Goal: Check status: Verify the current state of an ongoing process or item

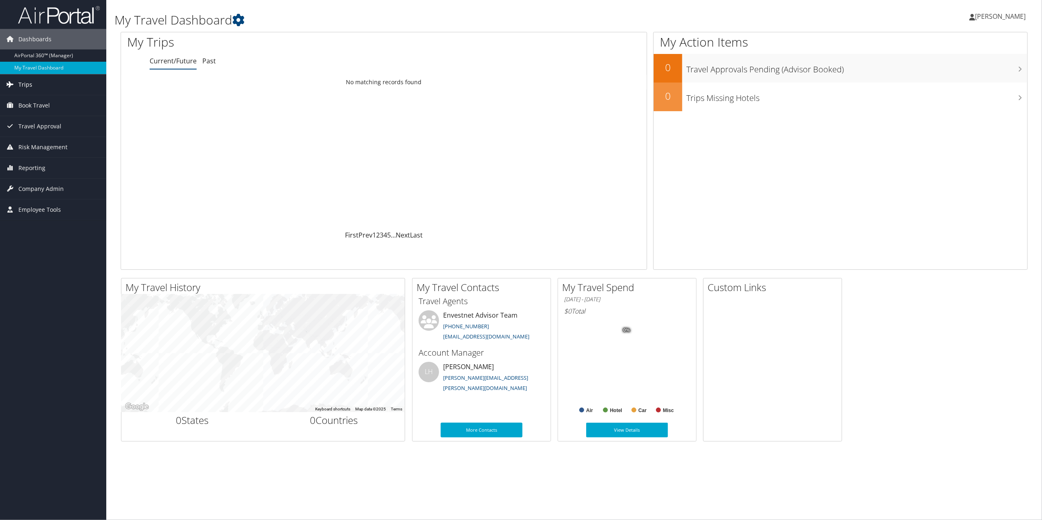
click at [26, 84] on span "Trips" at bounding box center [25, 84] width 14 height 20
click at [48, 108] on link "Current/Future Trips" at bounding box center [53, 113] width 106 height 12
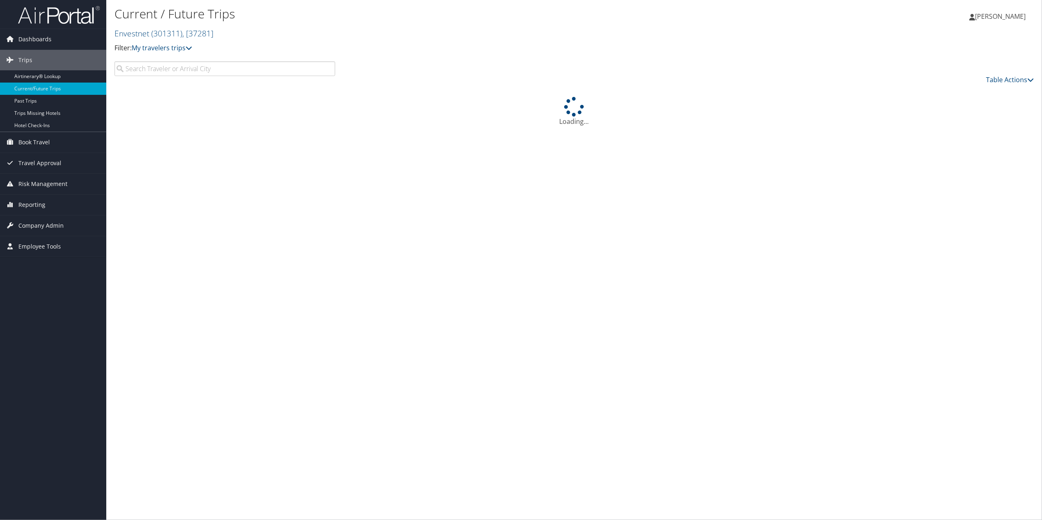
click at [196, 75] on input "search" at bounding box center [225, 68] width 221 height 15
click at [253, 71] on input "search" at bounding box center [225, 68] width 221 height 15
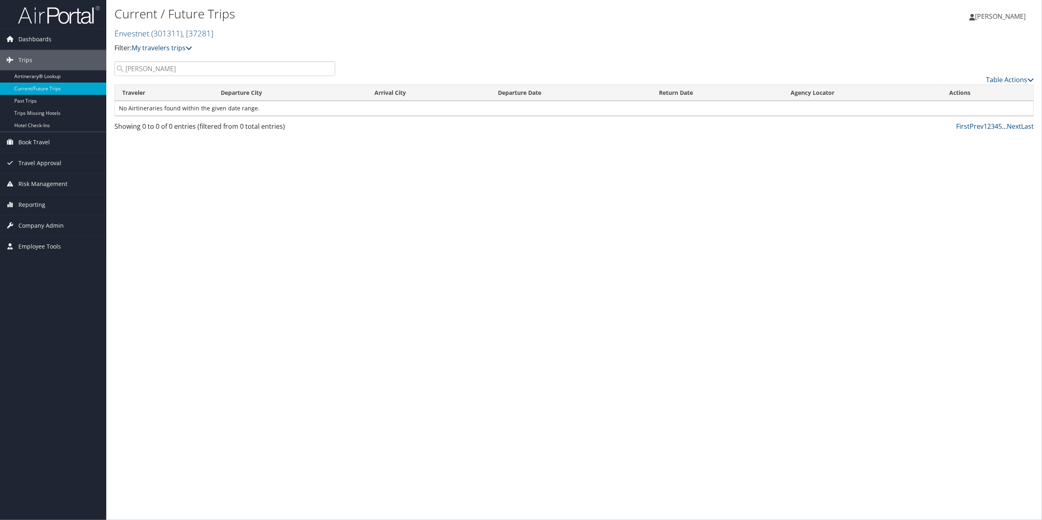
click at [270, 71] on input "Bill Callas" at bounding box center [225, 68] width 221 height 15
click at [179, 64] on input "Bill Callas" at bounding box center [225, 68] width 221 height 15
drag, startPoint x: 184, startPoint y: 64, endPoint x: -9, endPoint y: 97, distance: 195.8
click at [0, 97] on html "Menu Dashboards ► AirPortal 360™ (Manager) My Travel Dashboard Trips ► Airtiner…" at bounding box center [521, 260] width 1042 height 520
type input "William Callas"
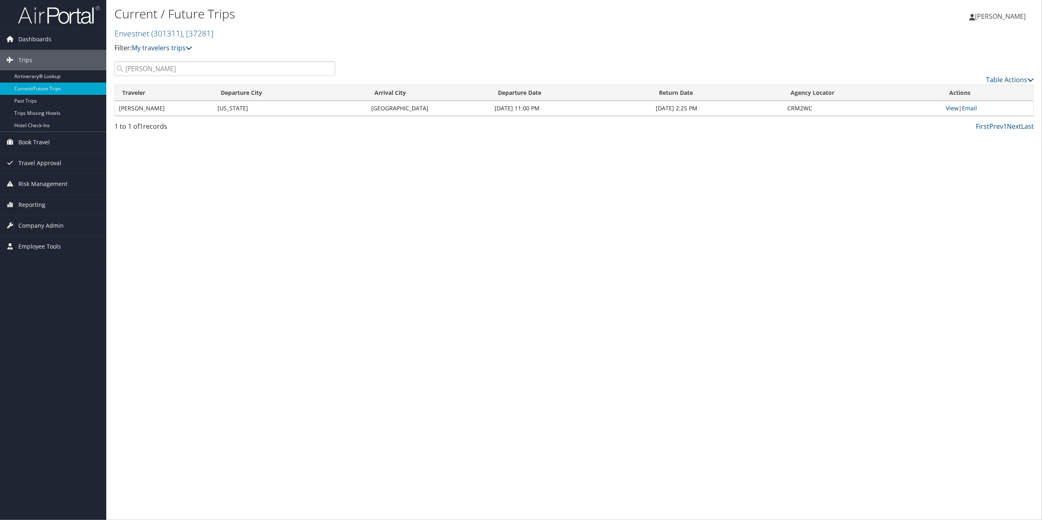
click at [951, 108] on link "View" at bounding box center [953, 108] width 13 height 8
